Goal: Task Accomplishment & Management: Use online tool/utility

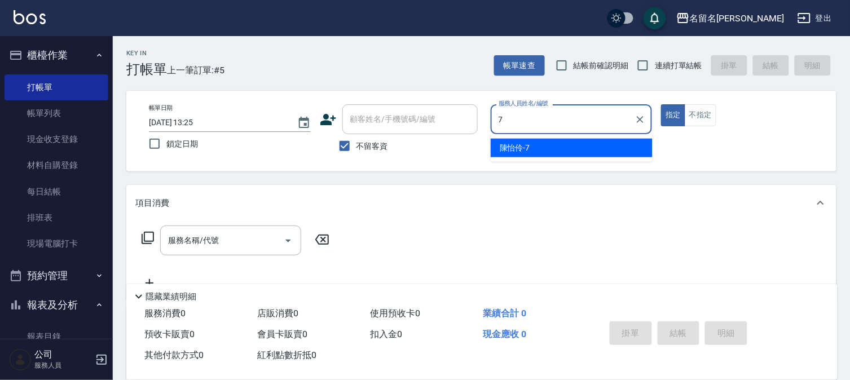
type input "[PERSON_NAME]-7"
type button "true"
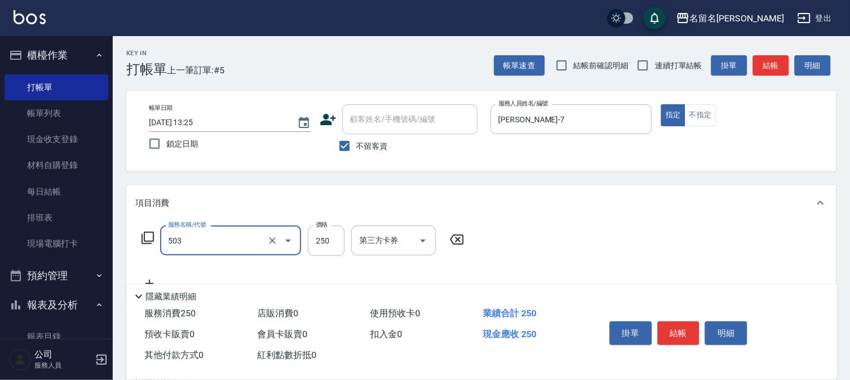
type input "指定洗髮(503)"
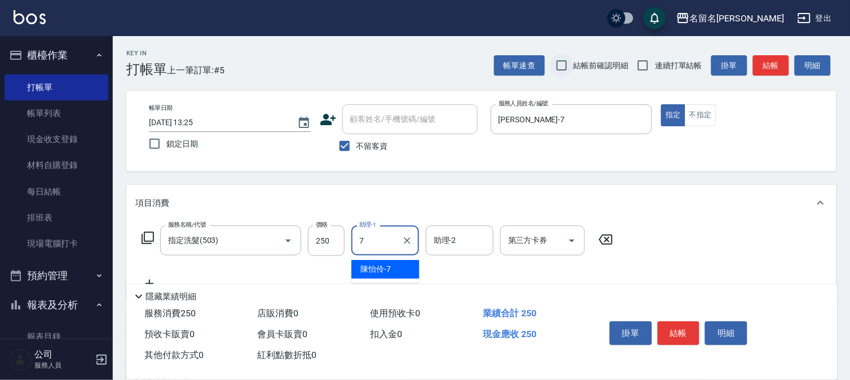
type input "[PERSON_NAME]-7"
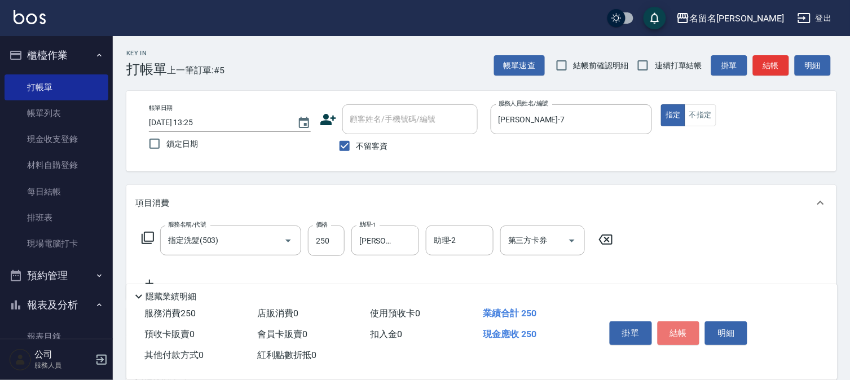
click at [685, 330] on button "結帳" at bounding box center [678, 333] width 42 height 24
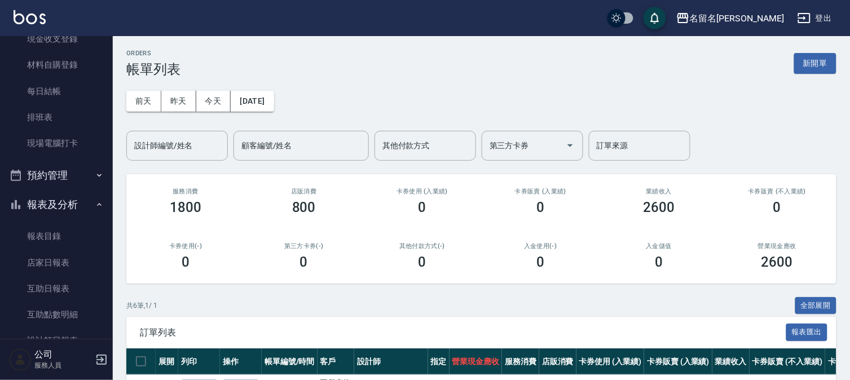
scroll to position [188, 0]
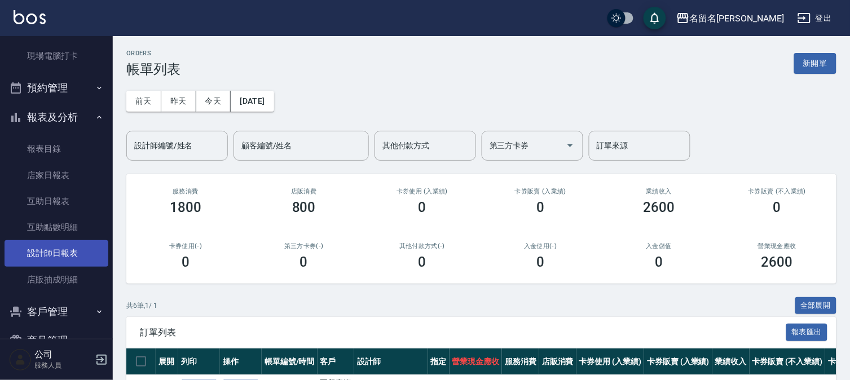
click at [70, 250] on link "設計師日報表" at bounding box center [57, 253] width 104 height 26
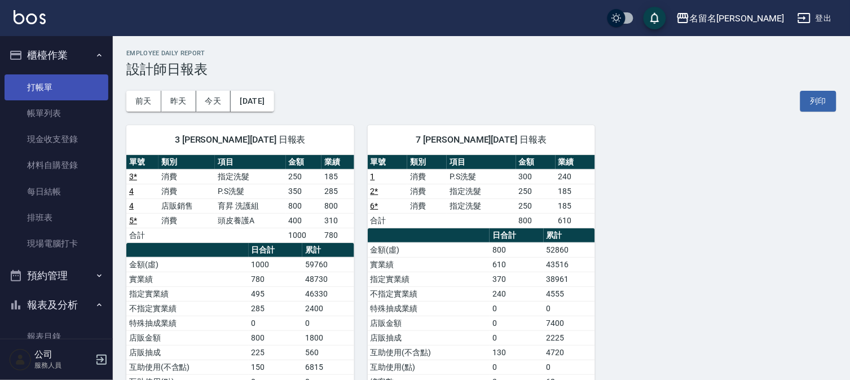
click at [52, 81] on link "打帳單" at bounding box center [57, 87] width 104 height 26
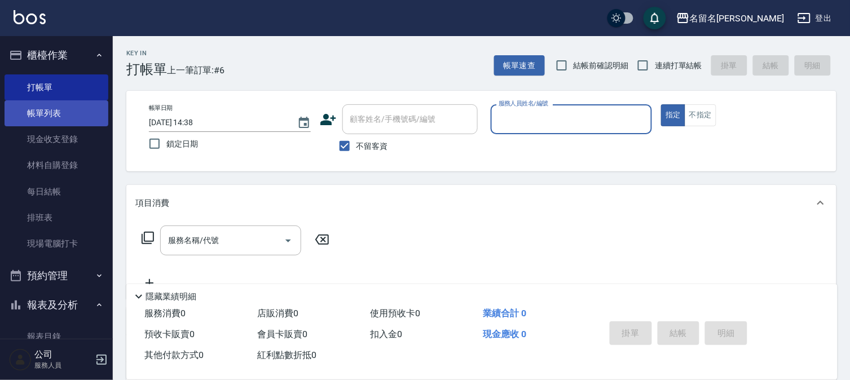
click at [87, 112] on link "帳單列表" at bounding box center [57, 113] width 104 height 26
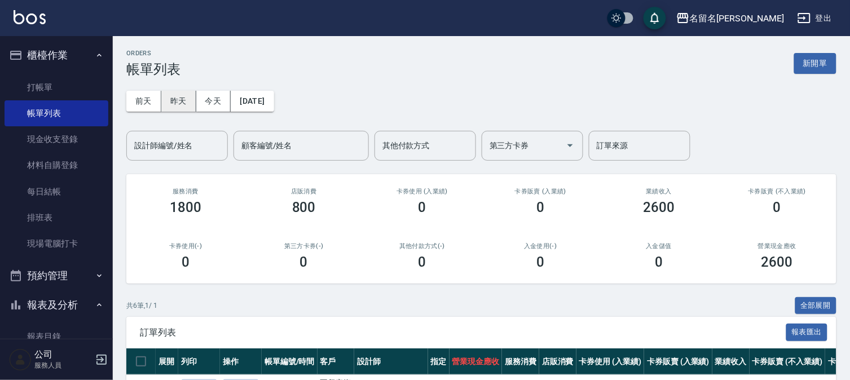
click at [188, 98] on button "昨天" at bounding box center [178, 101] width 35 height 21
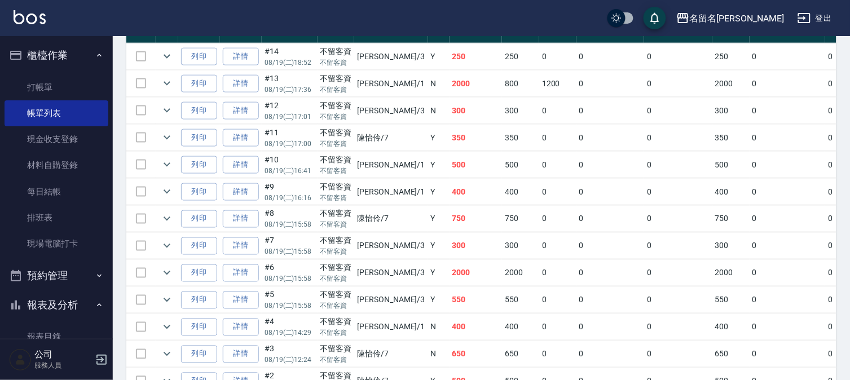
scroll to position [313, 0]
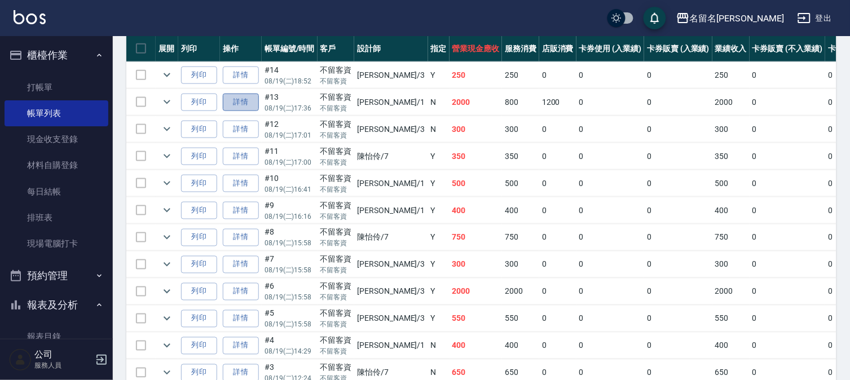
click at [237, 99] on link "詳情" at bounding box center [241, 102] width 36 height 17
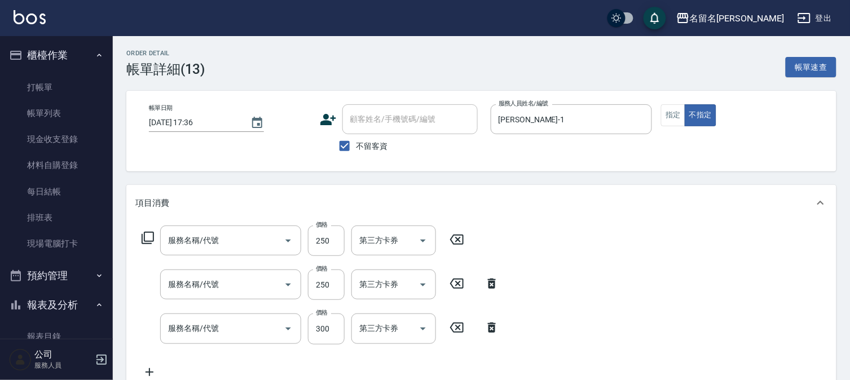
type input "[DATE] 17:36"
checkbox input "true"
type input "[PERSON_NAME]-1"
type input "指定洗髮(503)"
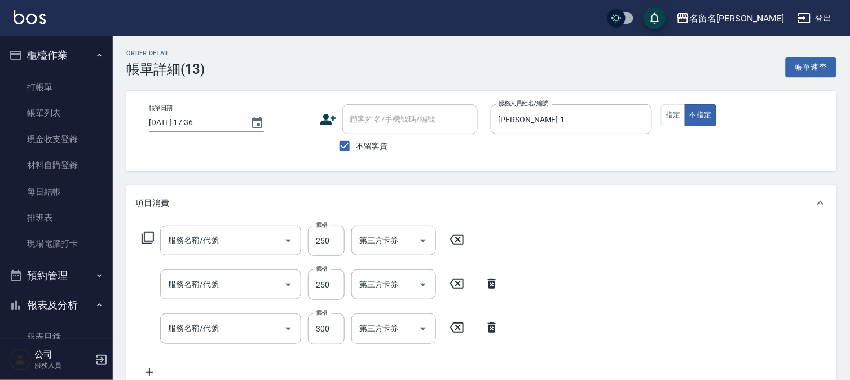
type input "指定洗髮(503)"
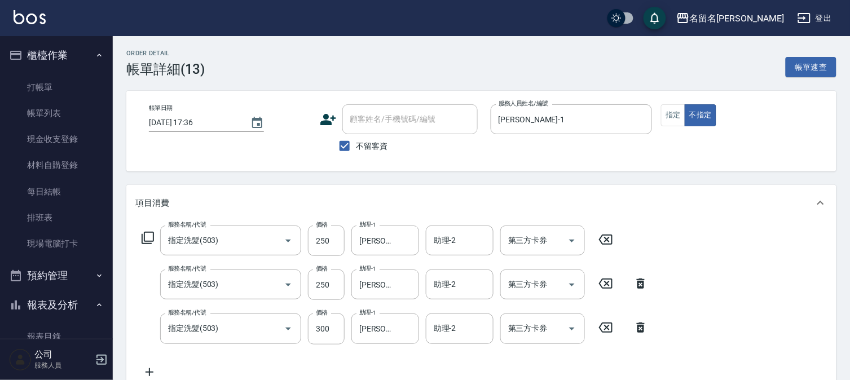
type input "[PERSON_NAME]思頭皮水"
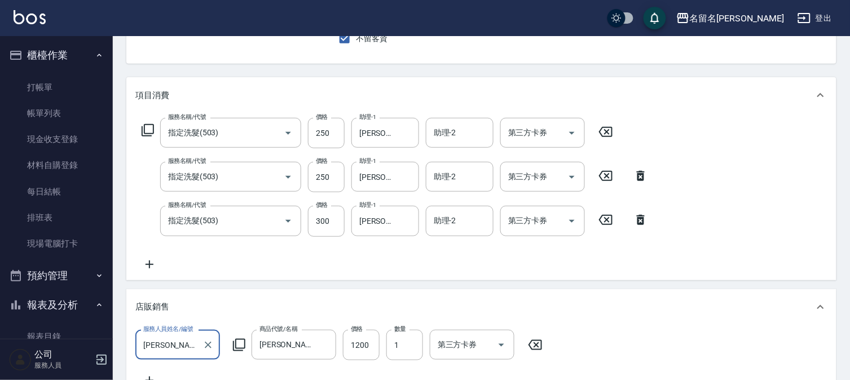
scroll to position [188, 0]
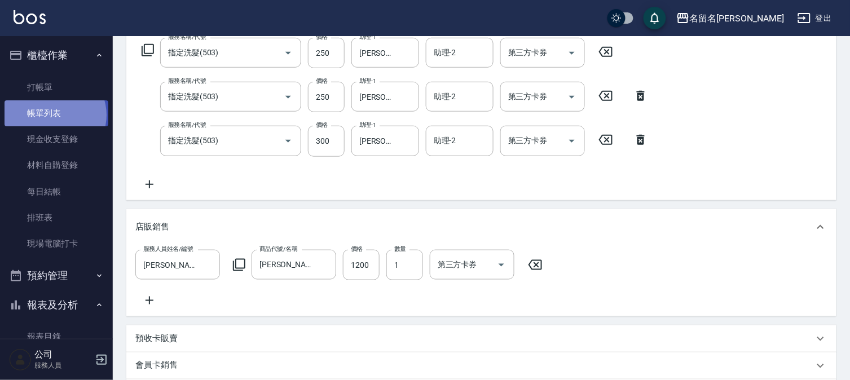
click at [54, 115] on link "帳單列表" at bounding box center [57, 113] width 104 height 26
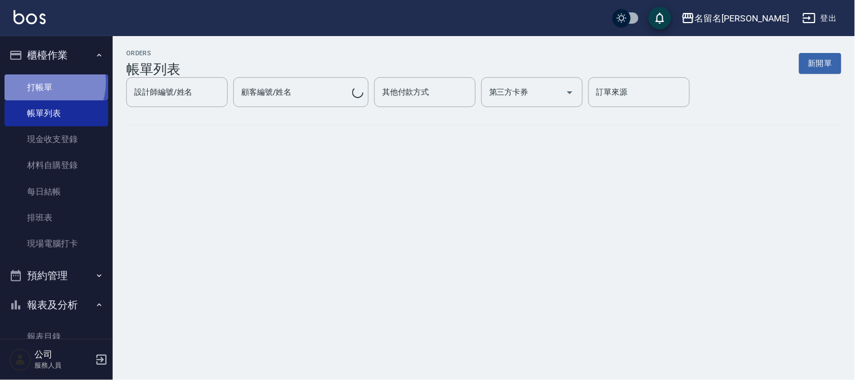
click at [44, 82] on link "打帳單" at bounding box center [57, 87] width 104 height 26
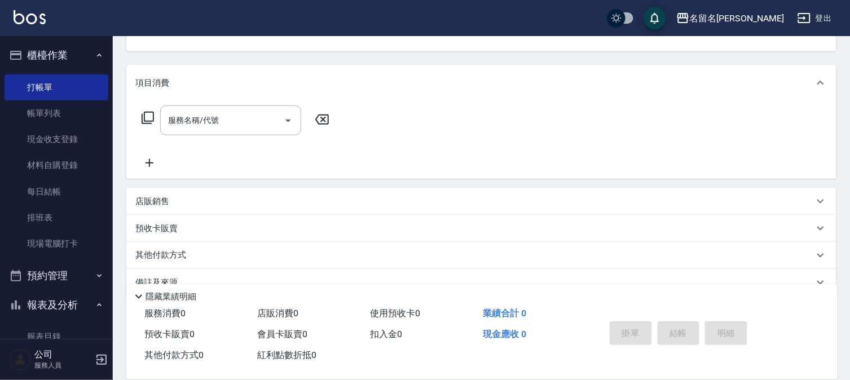
drag, startPoint x: 542, startPoint y: 232, endPoint x: 504, endPoint y: 258, distance: 46.8
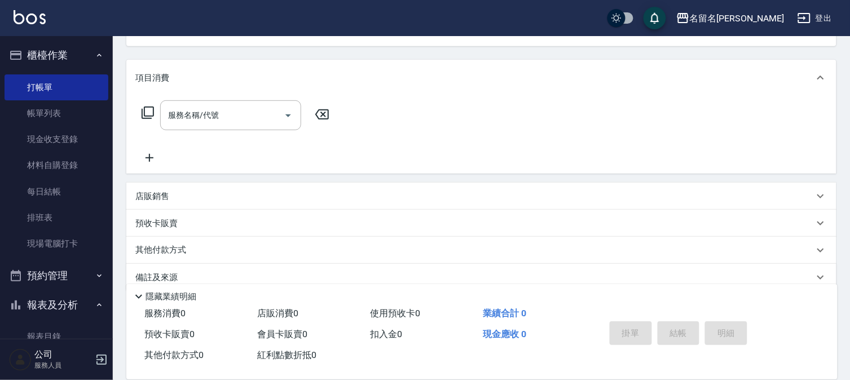
drag, startPoint x: 504, startPoint y: 258, endPoint x: 180, endPoint y: 200, distance: 328.3
click at [180, 200] on div "店販銷售" at bounding box center [474, 197] width 678 height 12
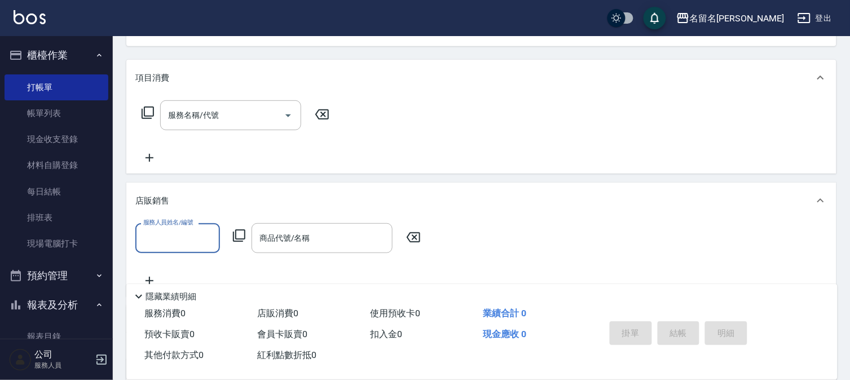
scroll to position [0, 0]
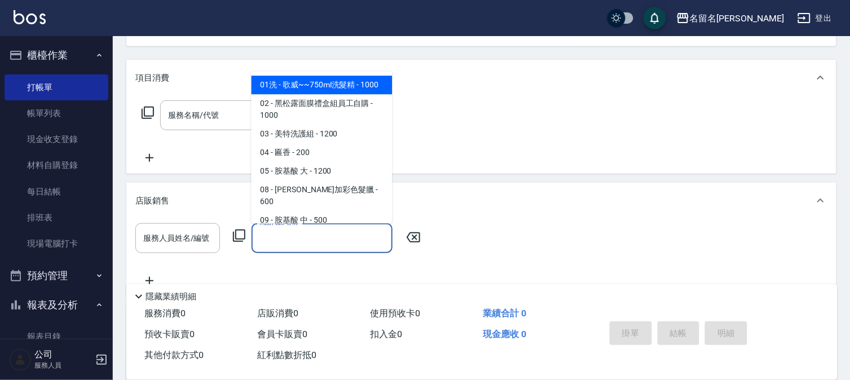
drag, startPoint x: 307, startPoint y: 241, endPoint x: 375, endPoint y: 222, distance: 70.5
click at [308, 241] on input "商品代號/名稱" at bounding box center [322, 238] width 131 height 20
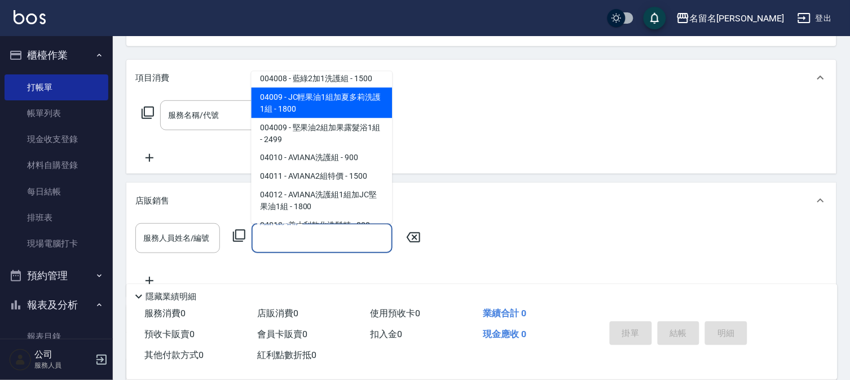
scroll to position [626, 0]
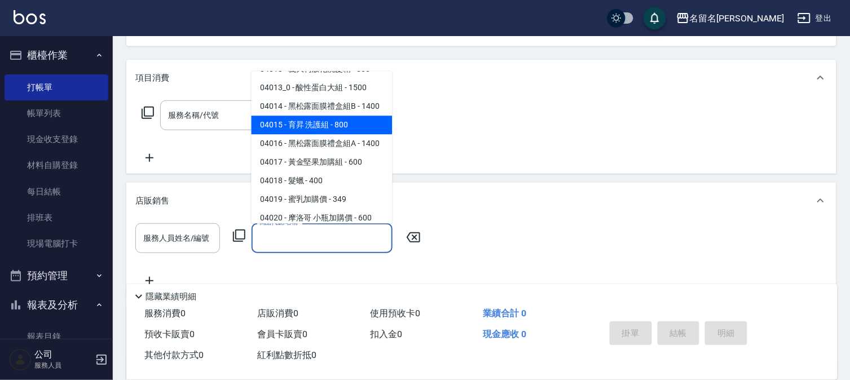
drag, startPoint x: 370, startPoint y: 127, endPoint x: 610, endPoint y: 144, distance: 240.2
click at [610, 144] on div "服務名稱/代號 服務名稱/代號" at bounding box center [481, 135] width 710 height 78
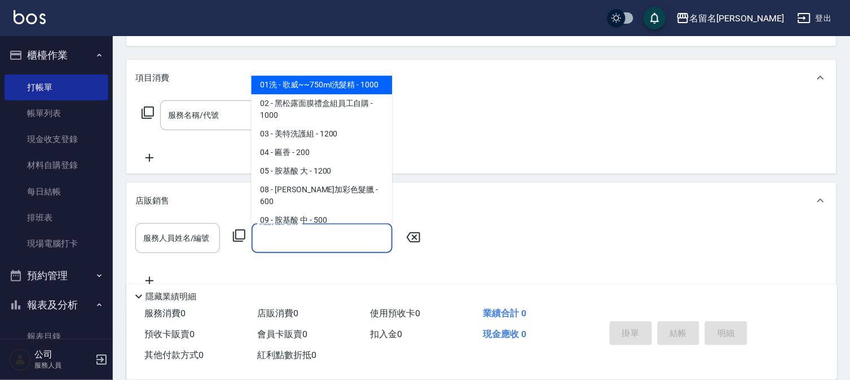
click at [286, 237] on input "商品代號/名稱" at bounding box center [322, 238] width 131 height 20
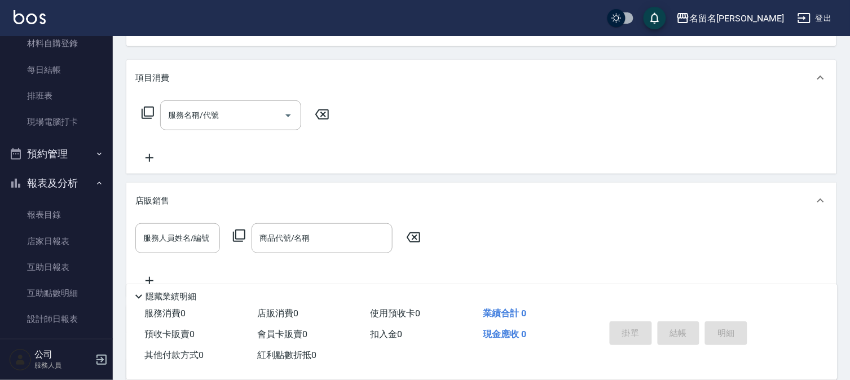
scroll to position [217, 0]
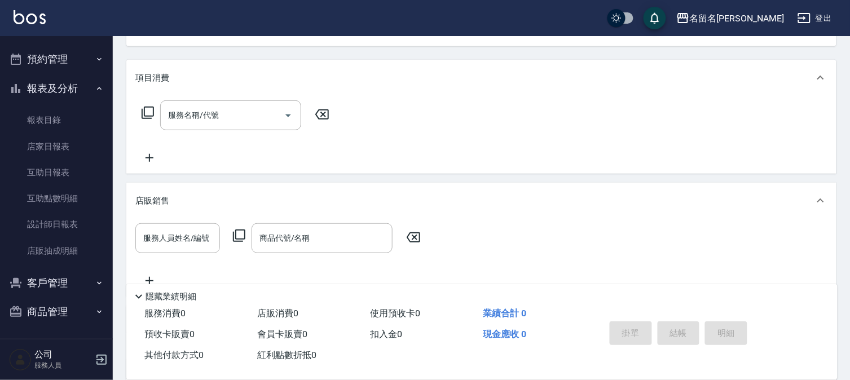
drag, startPoint x: 37, startPoint y: 36, endPoint x: 50, endPoint y: 85, distance: 50.7
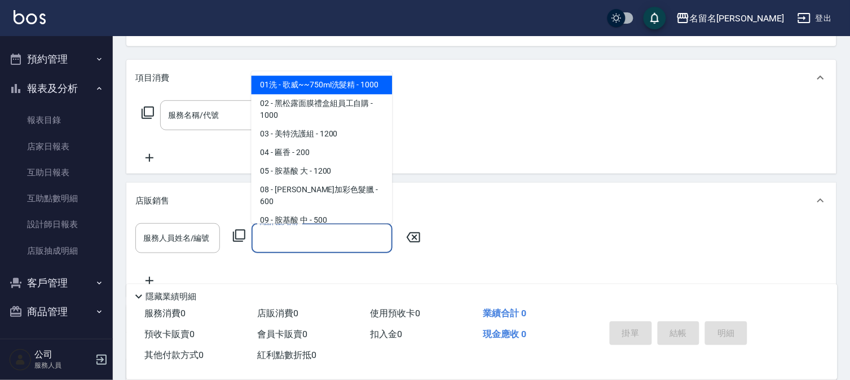
drag, startPoint x: 50, startPoint y: 85, endPoint x: 344, endPoint y: 233, distance: 329.8
click at [344, 233] on input "商品代號/名稱" at bounding box center [322, 238] width 131 height 20
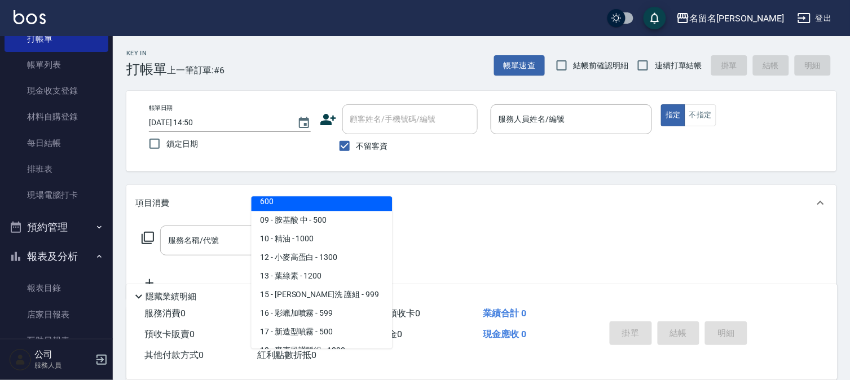
scroll to position [0, 0]
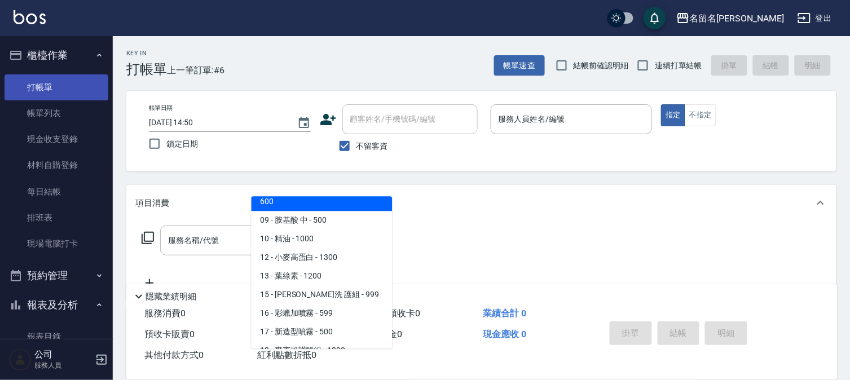
click at [46, 87] on link "打帳單" at bounding box center [57, 87] width 104 height 26
